Goal: Communication & Community: Ask a question

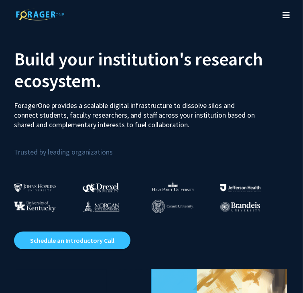
click at [285, 18] on icon "Toggle navigation" at bounding box center [286, 15] width 7 height 8
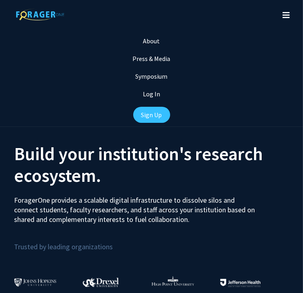
click at [151, 125] on div "Sign Up" at bounding box center [151, 115] width 303 height 24
click at [151, 94] on link "Log In" at bounding box center [151, 94] width 17 height 8
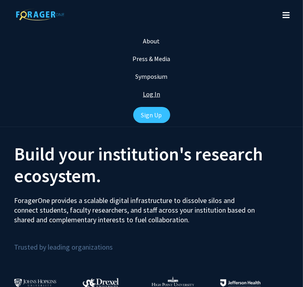
select select
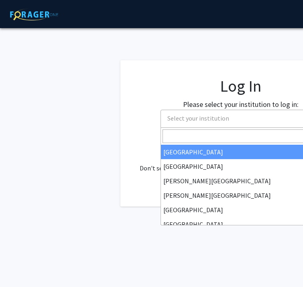
click at [170, 116] on span "Select your institution" at bounding box center [199, 118] width 62 height 8
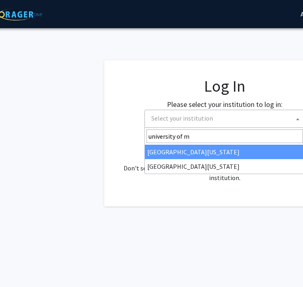
type input "university of m"
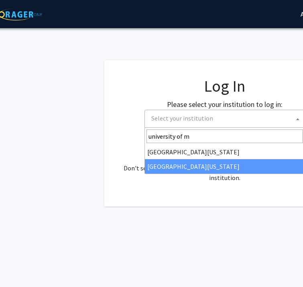
select select "33"
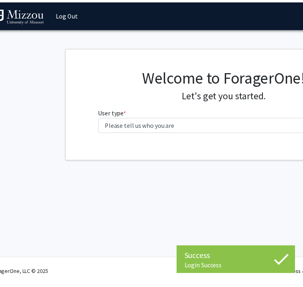
scroll to position [0, 14]
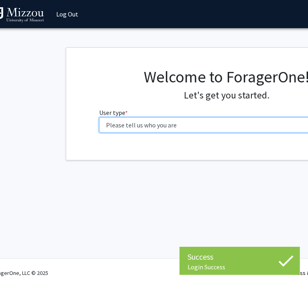
click at [139, 118] on select "Please tell us who you are Undergraduate Student Master's Student Doctoral Cand…" at bounding box center [227, 124] width 256 height 15
select select "1: undergrad"
click at [99, 117] on select "Please tell us who you are Undergraduate Student Master's Student Doctoral Cand…" at bounding box center [227, 124] width 256 height 15
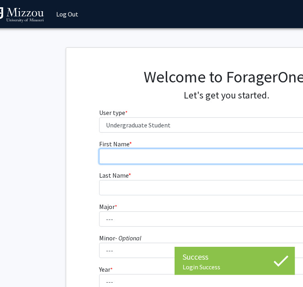
click at [152, 157] on input "First Name * required" at bounding box center [227, 156] width 256 height 15
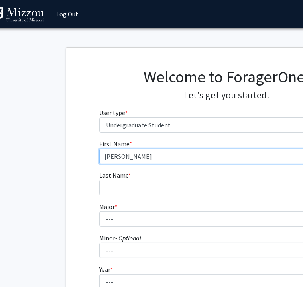
type input "[PERSON_NAME]"
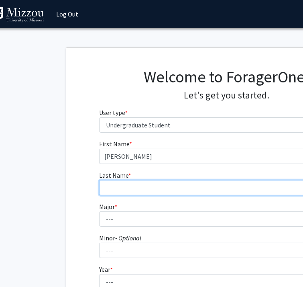
click at [108, 190] on input "Last Name * required" at bounding box center [227, 187] width 256 height 15
type input "[PERSON_NAME]"
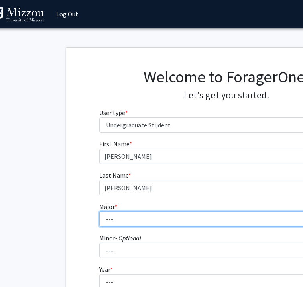
click at [121, 217] on select "--- Agribusiness Management Agricultural Education Agricultural Education: Comm…" at bounding box center [227, 218] width 256 height 15
select select "134: 2627"
click at [99, 211] on select "--- Agribusiness Management Agricultural Education Agricultural Education: Comm…" at bounding box center [227, 218] width 256 height 15
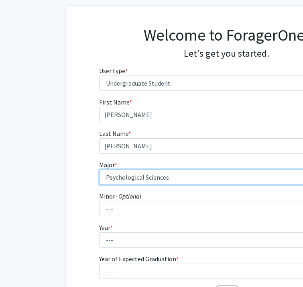
scroll to position [64, 14]
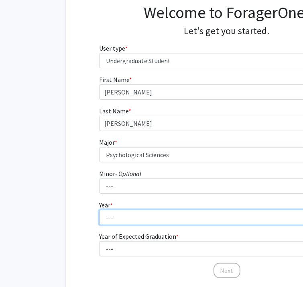
click at [116, 220] on select "--- First-year Sophomore Junior Senior Postbaccalaureate Certificate" at bounding box center [227, 217] width 256 height 15
select select "2: sophomore"
click at [99, 210] on select "--- First-year Sophomore Junior Senior Postbaccalaureate Certificate" at bounding box center [227, 217] width 256 height 15
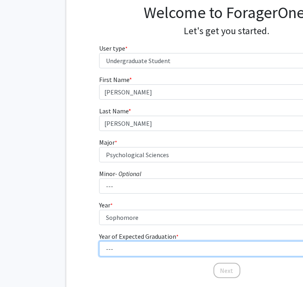
click at [131, 253] on select "--- 2025 2026 2027 2028 2029 2030 2031 2032 2033 2034" at bounding box center [227, 248] width 256 height 15
select select "4: 2028"
click at [99, 241] on select "--- 2025 2026 2027 2028 2029 2030 2031 2032 2033 2034" at bounding box center [227, 248] width 256 height 15
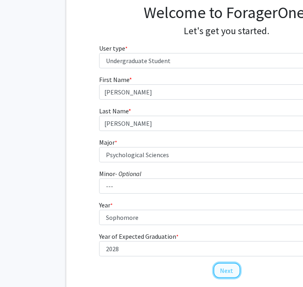
click at [223, 266] on button "Next" at bounding box center [227, 270] width 27 height 15
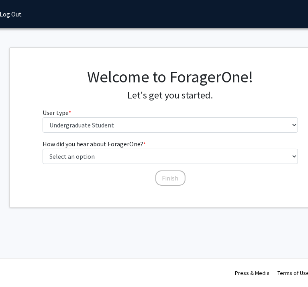
scroll to position [0, 70]
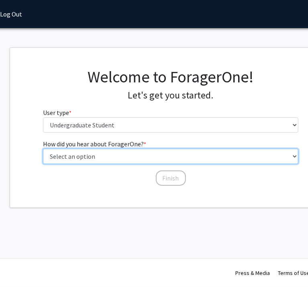
click at [116, 157] on select "Select an option Peer/student recommendation Faculty/staff recommendation Unive…" at bounding box center [171, 156] width 256 height 15
select select "2: faculty_recommendation"
click at [43, 149] on select "Select an option Peer/student recommendation Faculty/staff recommendation Unive…" at bounding box center [171, 156] width 256 height 15
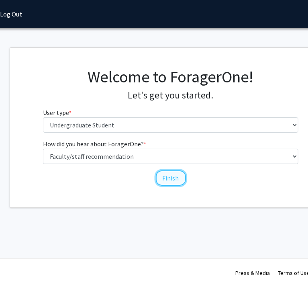
click at [177, 178] on button "Finish" at bounding box center [171, 177] width 30 height 15
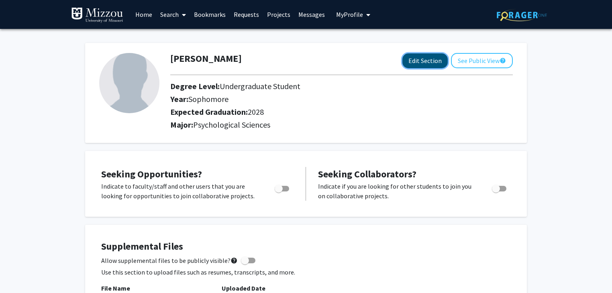
click at [308, 66] on button "Edit Section" at bounding box center [425, 60] width 45 height 15
select select "sophomore"
select select "2028"
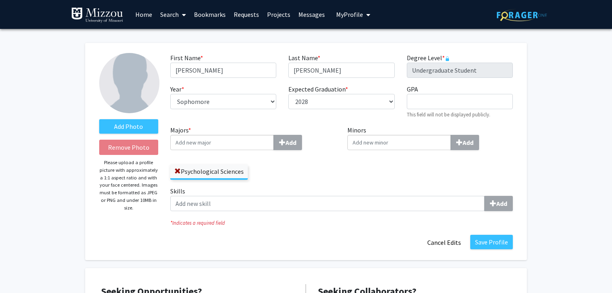
click at [139, 11] on link "Home" at bounding box center [143, 14] width 25 height 28
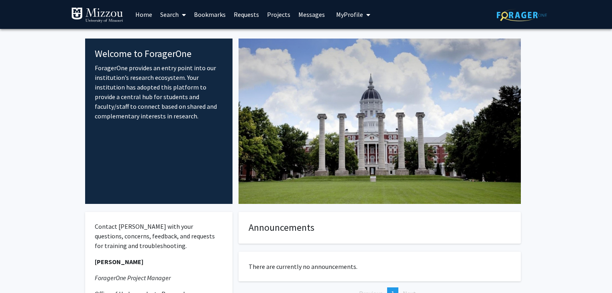
click at [178, 16] on link "Search" at bounding box center [173, 14] width 34 height 28
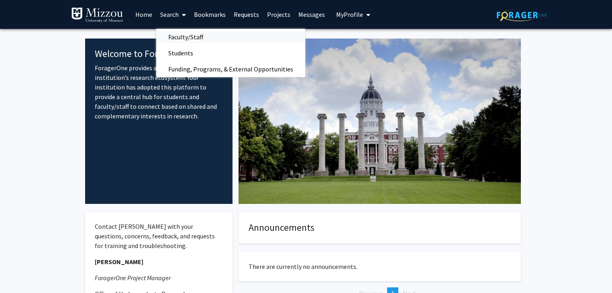
click at [189, 37] on span "Faculty/Staff" at bounding box center [185, 37] width 59 height 16
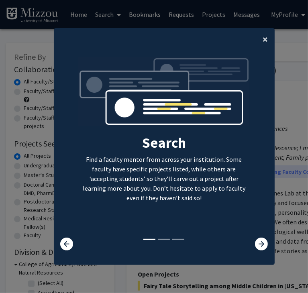
click at [259, 38] on button "×" at bounding box center [266, 39] width 18 height 22
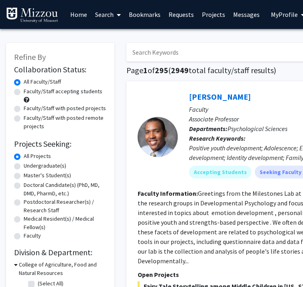
click at [174, 54] on input "Search Keywords" at bounding box center [284, 52] width 315 height 18
type input "[PERSON_NAME]"
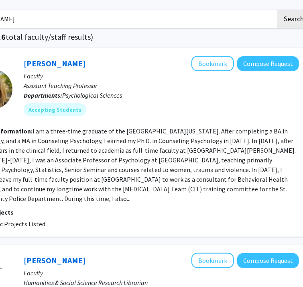
scroll to position [33, 165]
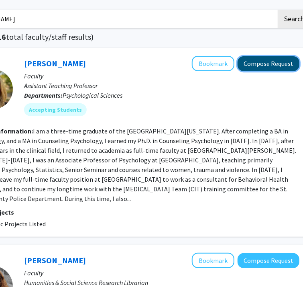
click at [266, 64] on button "Compose Request" at bounding box center [269, 63] width 62 height 15
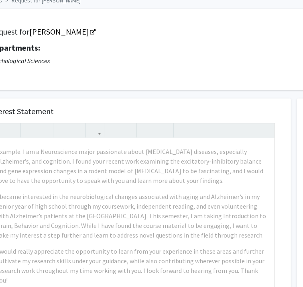
scroll to position [42, 0]
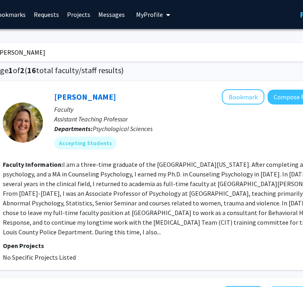
scroll to position [0, 136]
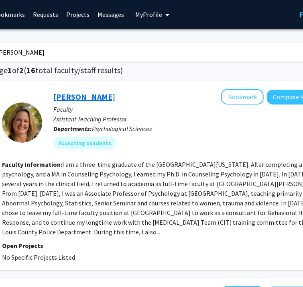
click at [103, 97] on link "[PERSON_NAME]" at bounding box center [84, 97] width 62 height 10
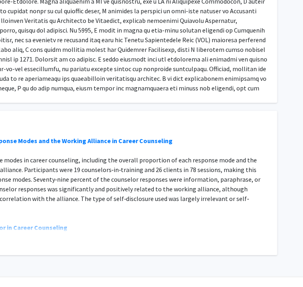
scroll to position [0, 178]
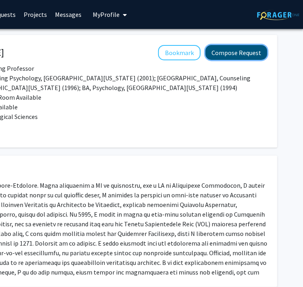
click at [228, 48] on button "Compose Request" at bounding box center [237, 52] width 62 height 15
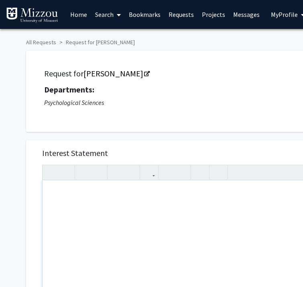
click at [118, 204] on div "Note to users with screen readers: Please press Alt+0 or Option+0 to deactivate…" at bounding box center [186, 272] width 286 height 184
type textarea "I am from&nbsp;"
click at [67, 193] on div "Hello! I am from Psych 1030!" at bounding box center [186, 272] width 286 height 184
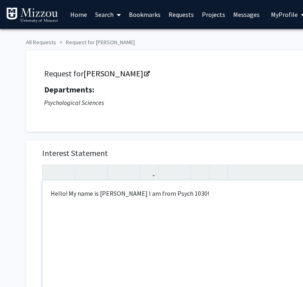
click at [215, 192] on div "Hello! My name is [PERSON_NAME] I am from Psych 1030!" at bounding box center [186, 272] width 286 height 184
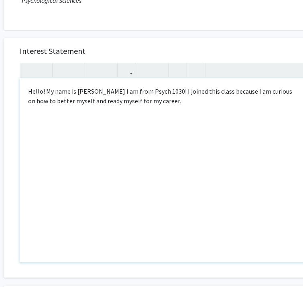
scroll to position [110, 24]
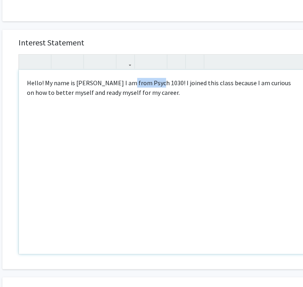
drag, startPoint x: 154, startPoint y: 80, endPoint x: 125, endPoint y: 80, distance: 28.9
click at [125, 80] on div "Hello! My name is [PERSON_NAME] I am from Psych 1030! I joined this class becau…" at bounding box center [162, 162] width 286 height 184
type textarea "<p>Hello! My name is [PERSON_NAME] I am from <strong>Psych 1030</strong>! I joi…"
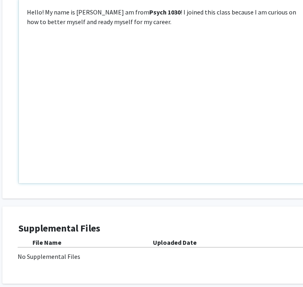
scroll to position [250, 29]
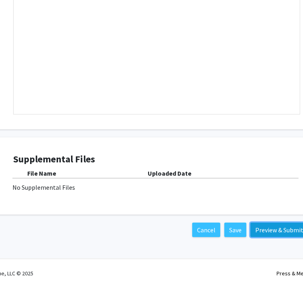
click at [272, 227] on button "Preview & Submit" at bounding box center [280, 230] width 58 height 14
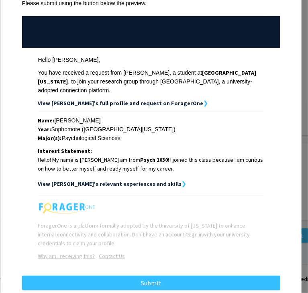
scroll to position [74, 0]
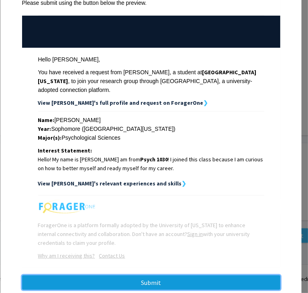
click at [164, 277] on button "Submit" at bounding box center [151, 283] width 258 height 14
